Goal: Check status: Check status

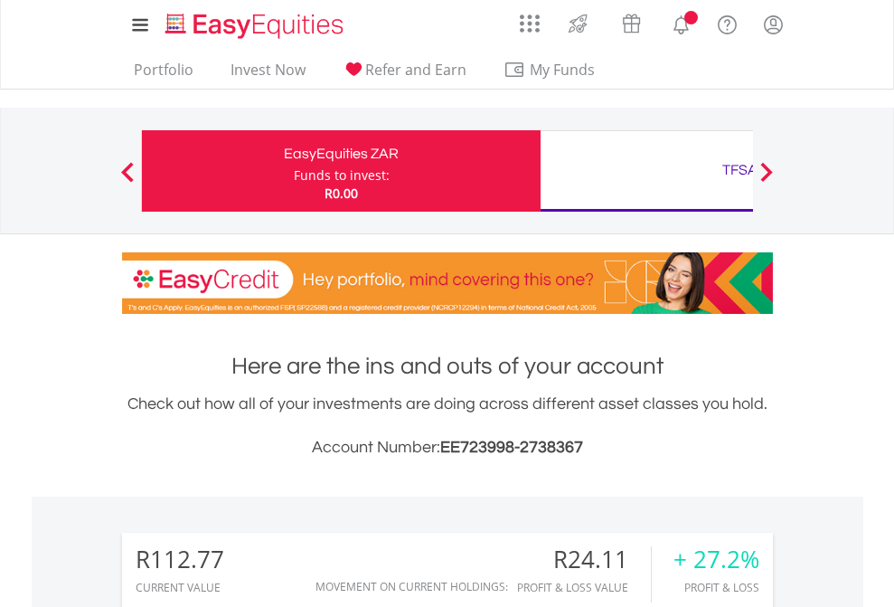
scroll to position [174, 284]
click at [294, 171] on div "Funds to invest:" at bounding box center [342, 175] width 96 height 18
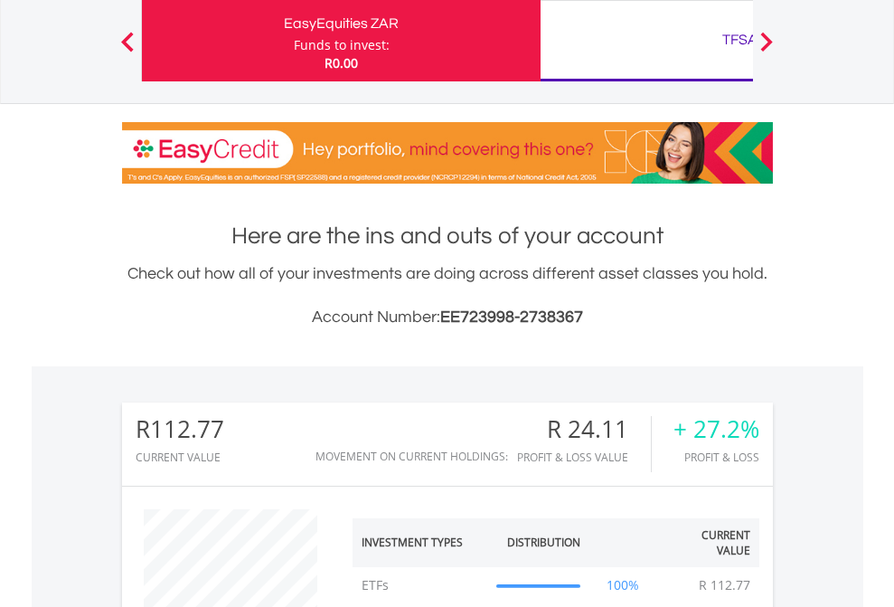
click at [646, 41] on div "TFSA" at bounding box center [739, 39] width 377 height 25
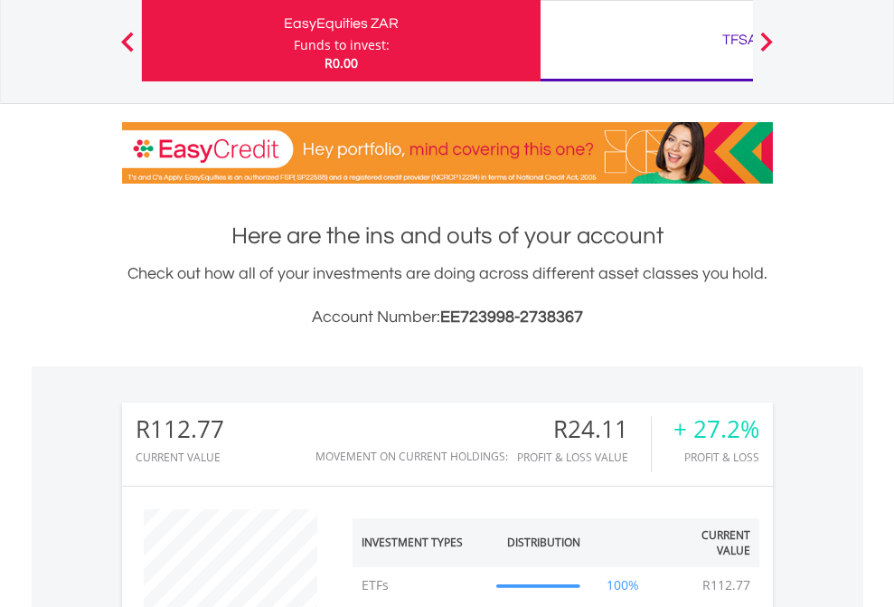
scroll to position [174, 284]
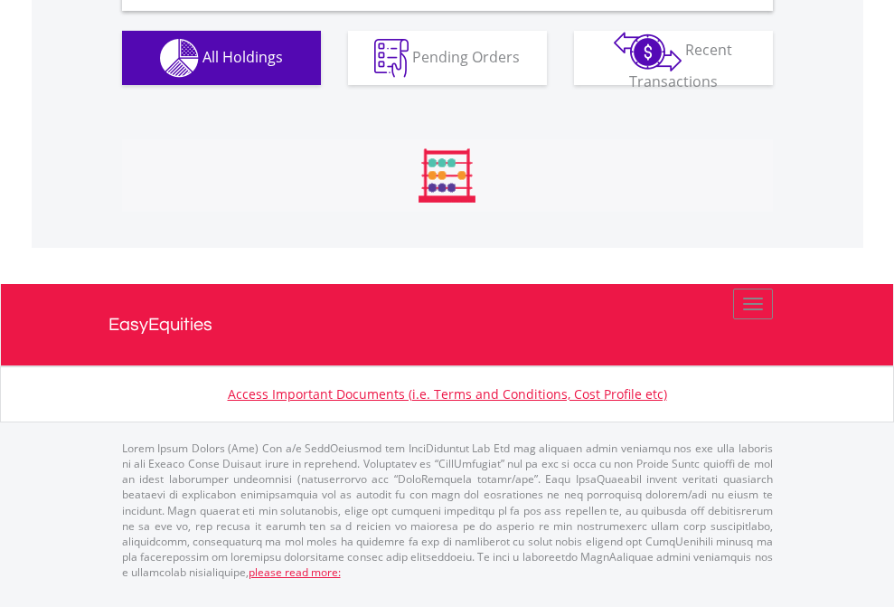
scroll to position [1747, 0]
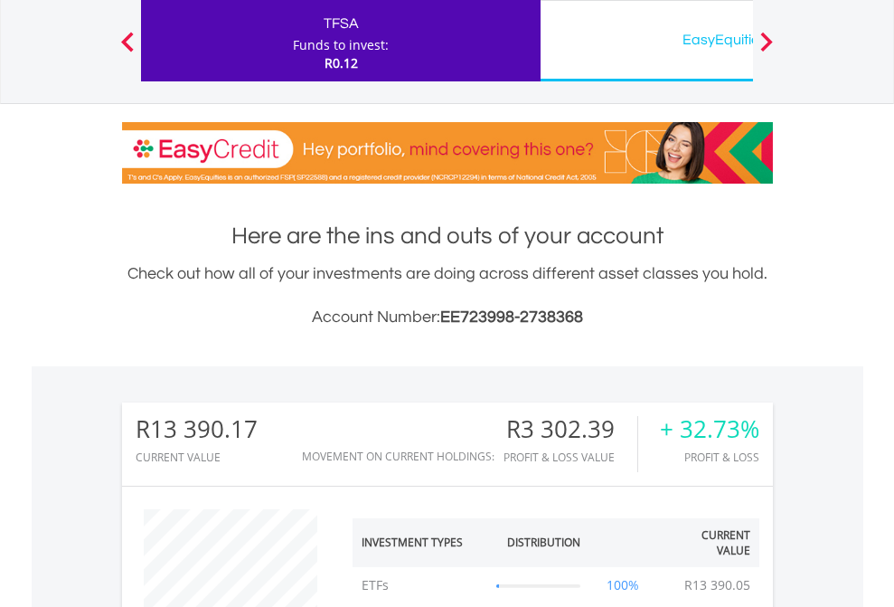
scroll to position [174, 284]
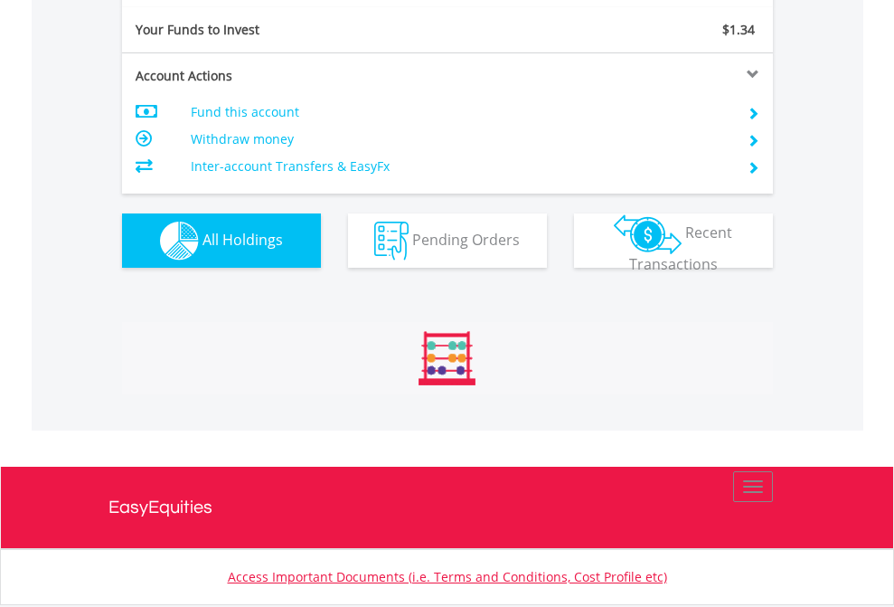
scroll to position [2011, 0]
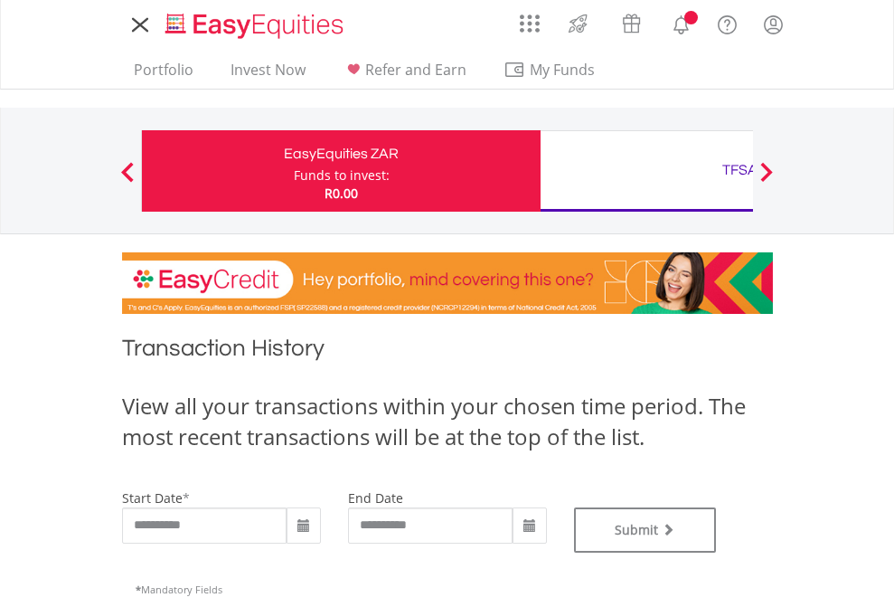
type input "**********"
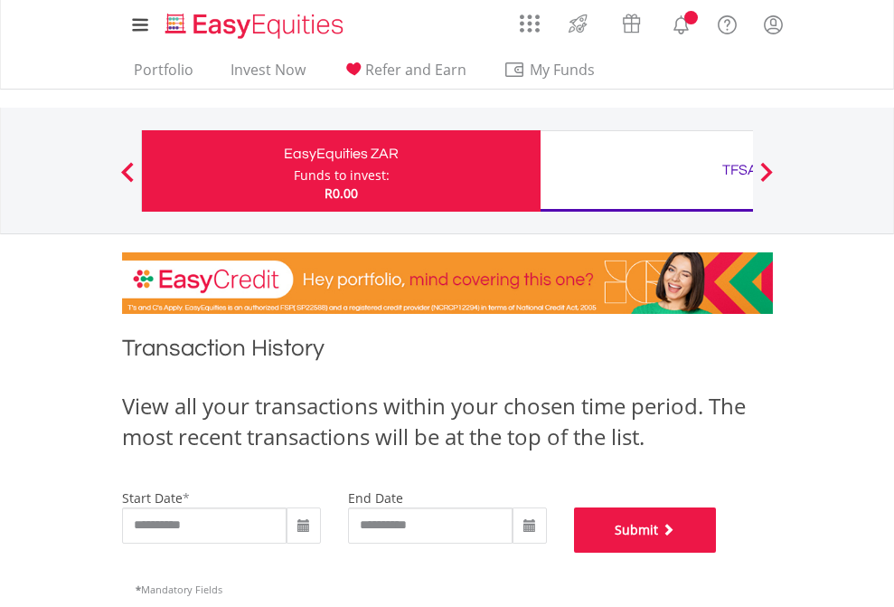
click at [717, 552] on button "Submit" at bounding box center [645, 529] width 143 height 45
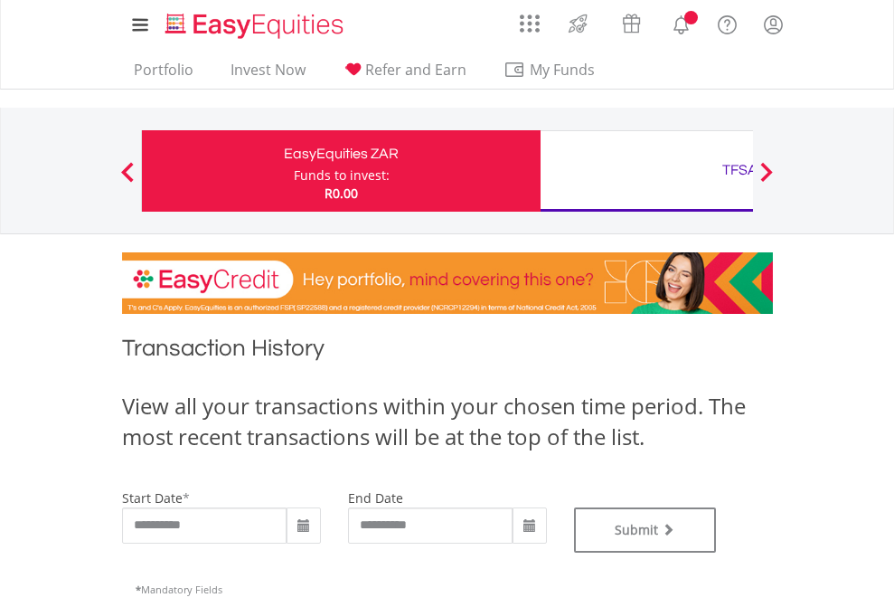
click at [646, 171] on div "TFSA" at bounding box center [739, 169] width 377 height 25
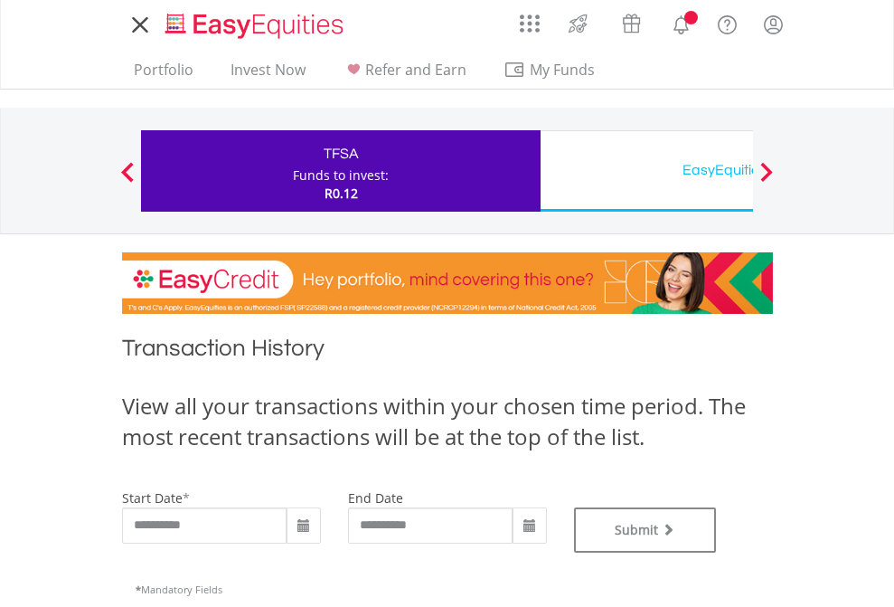
type input "**********"
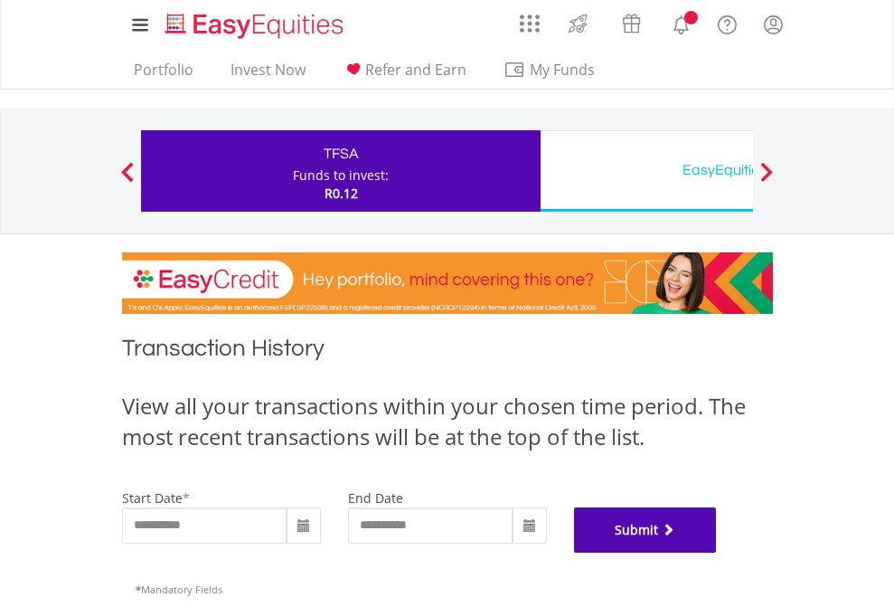
click at [717, 552] on button "Submit" at bounding box center [645, 529] width 143 height 45
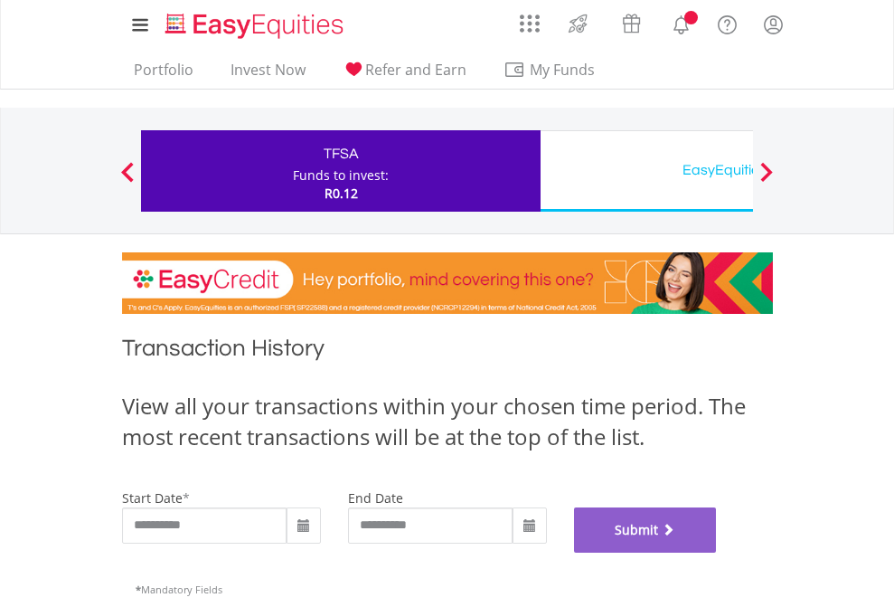
scroll to position [733, 0]
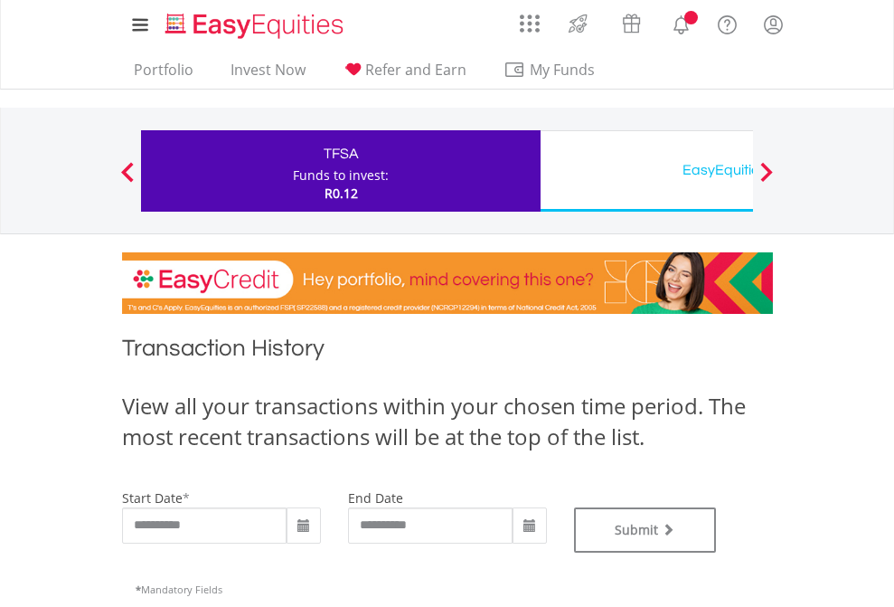
click at [646, 171] on div "EasyEquities USD" at bounding box center [739, 169] width 377 height 25
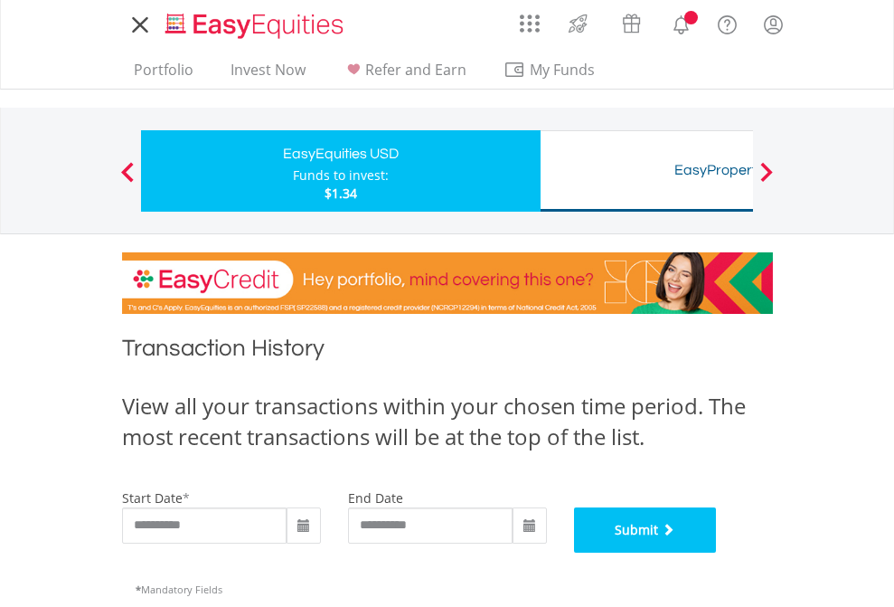
click at [717, 552] on button "Submit" at bounding box center [645, 529] width 143 height 45
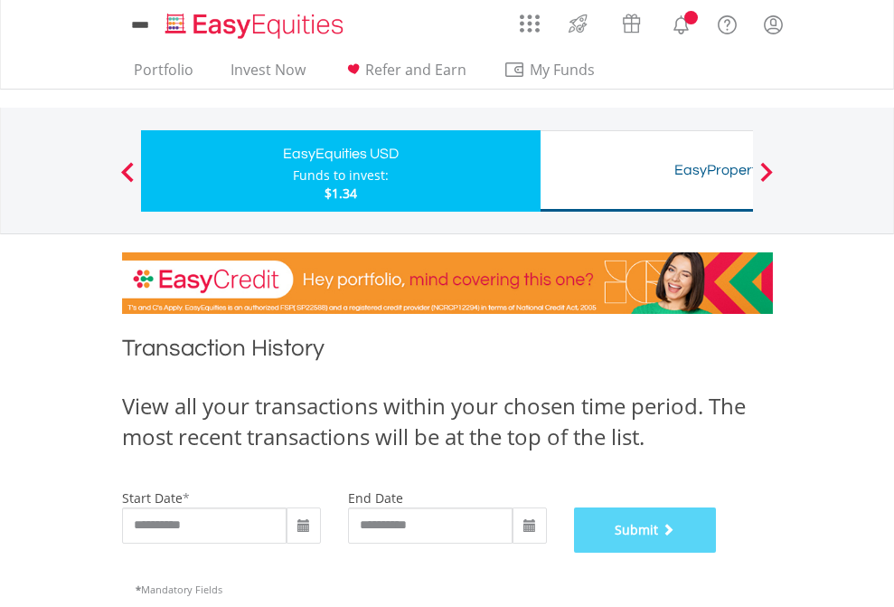
scroll to position [733, 0]
